Goal: Find contact information: Find contact information

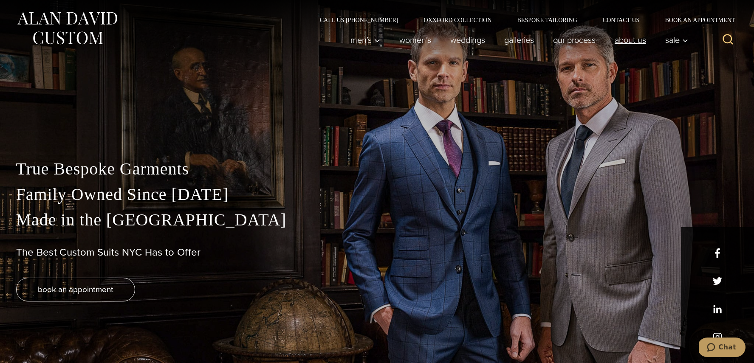
click at [642, 40] on link "About Us" at bounding box center [630, 39] width 51 height 17
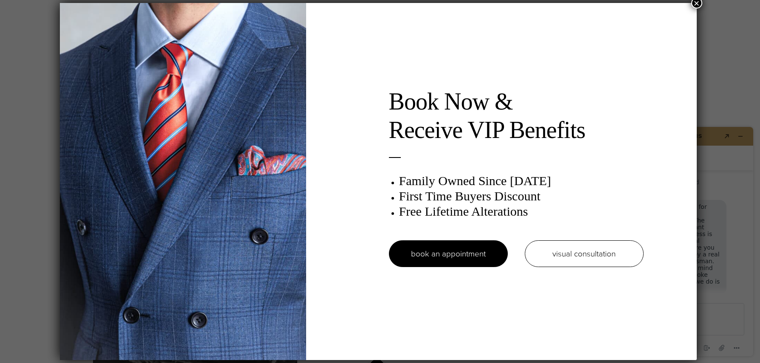
click at [703, 5] on button "×" at bounding box center [696, 2] width 11 height 11
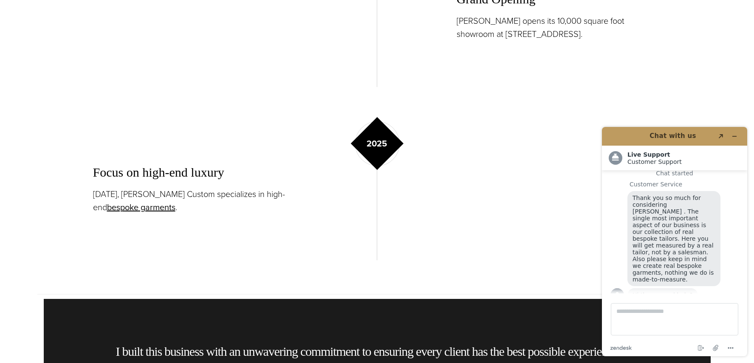
scroll to position [1573, 0]
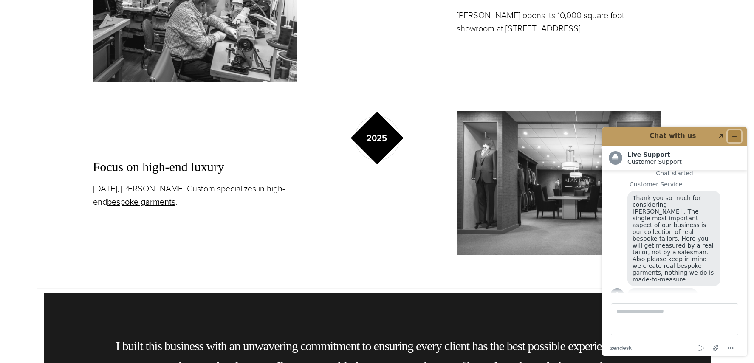
click at [741, 137] on button "Minimize widget" at bounding box center [735, 136] width 14 height 12
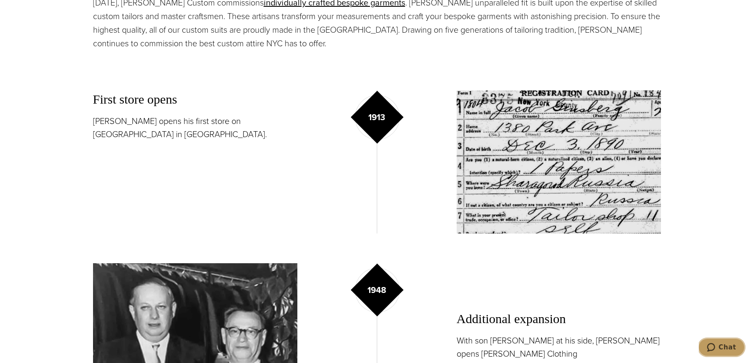
scroll to position [0, 0]
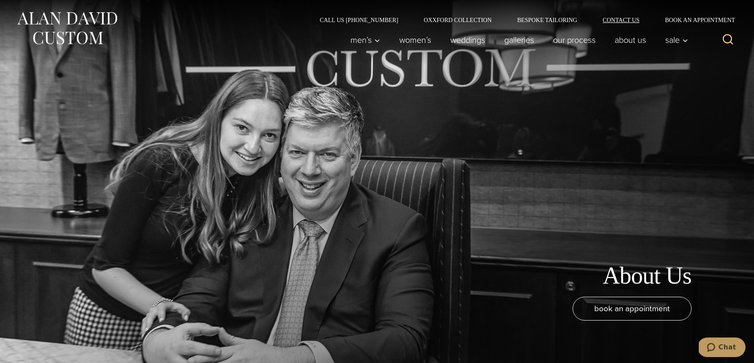
click at [611, 19] on link "Contact Us" at bounding box center [621, 20] width 62 height 6
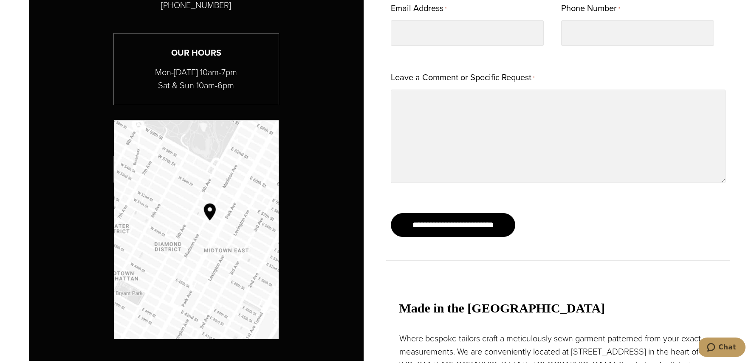
scroll to position [579, 0]
